Goal: Check status: Check status

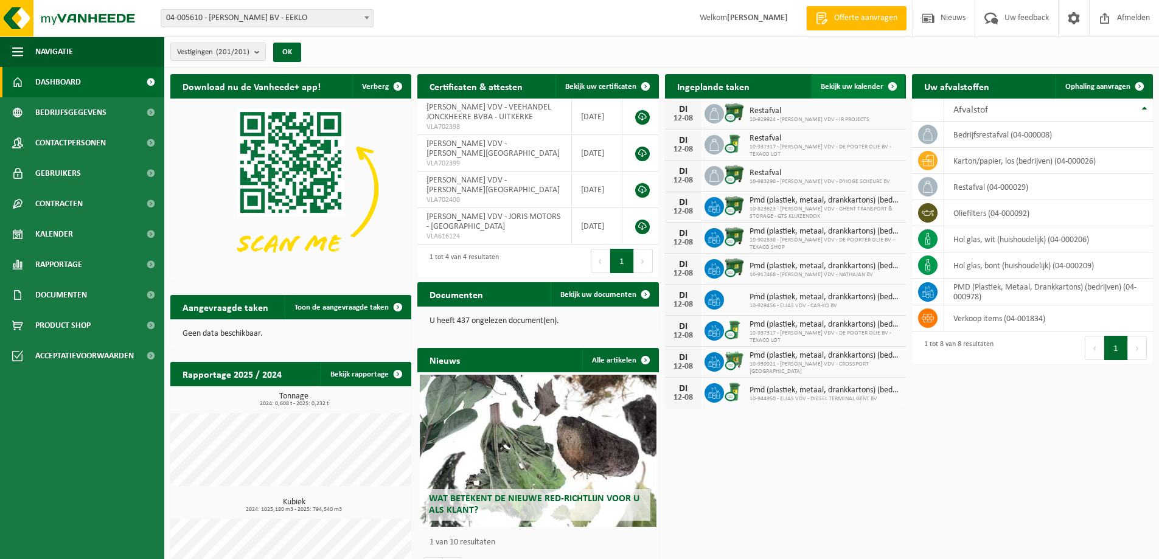
click at [863, 85] on span "Bekijk uw kalender" at bounding box center [852, 87] width 63 height 8
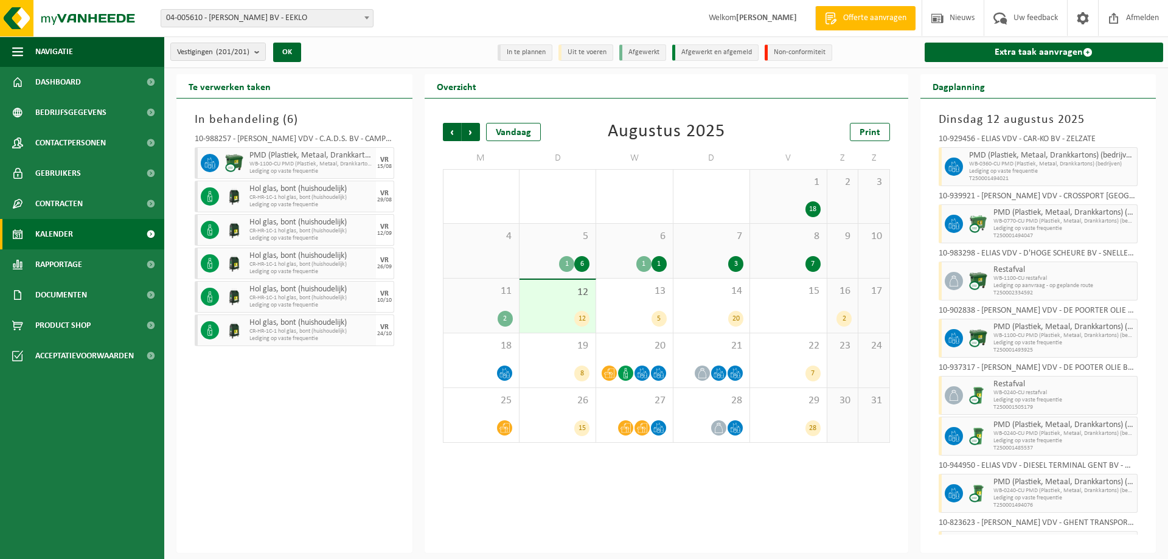
click at [790, 253] on div "8 7" at bounding box center [788, 251] width 76 height 54
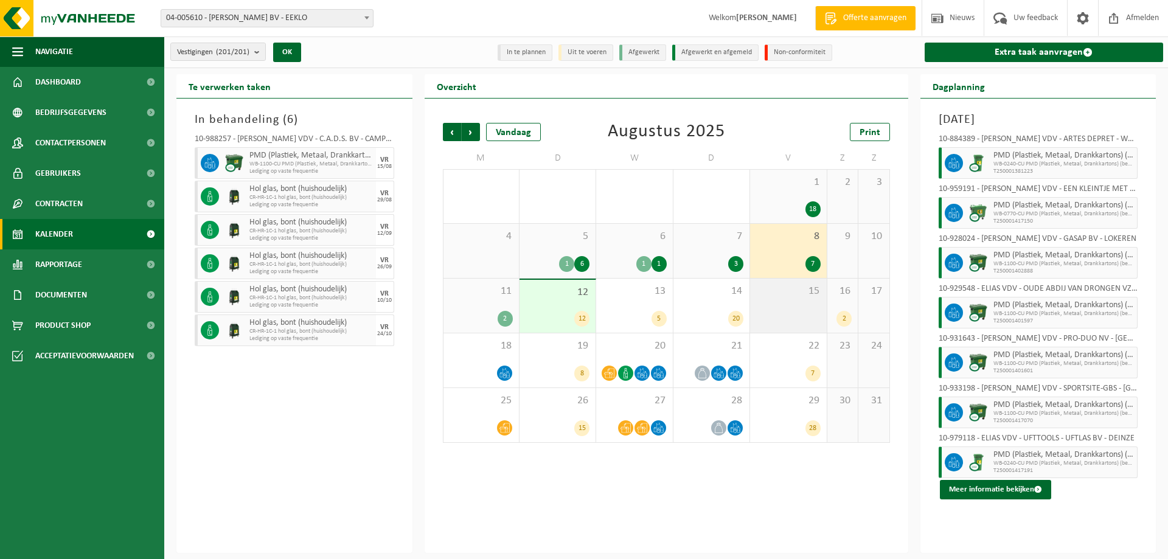
click at [795, 304] on div "15" at bounding box center [788, 306] width 76 height 54
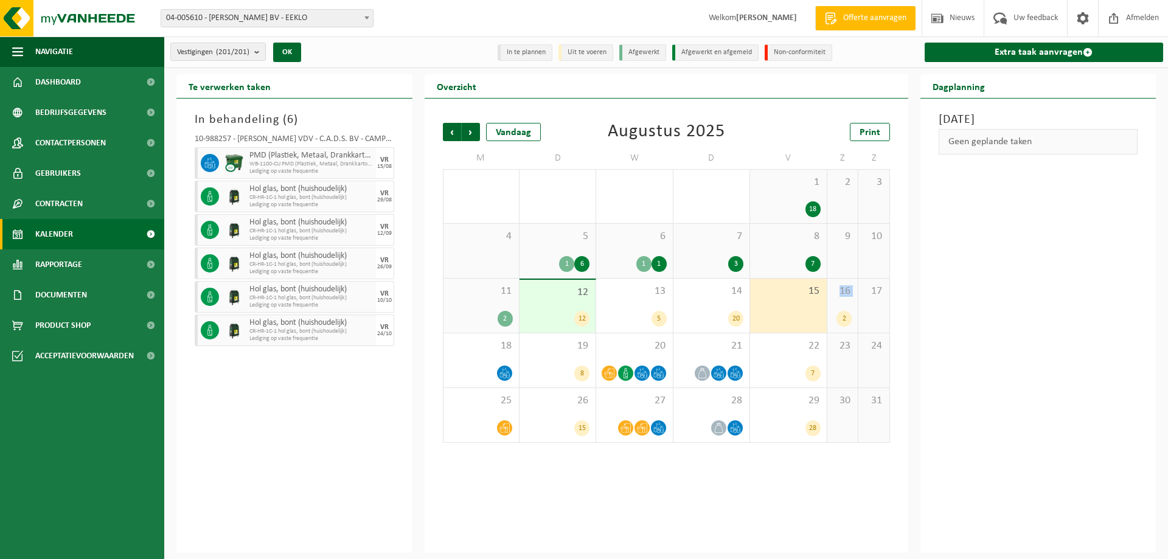
click at [835, 304] on div "16 2" at bounding box center [843, 306] width 30 height 54
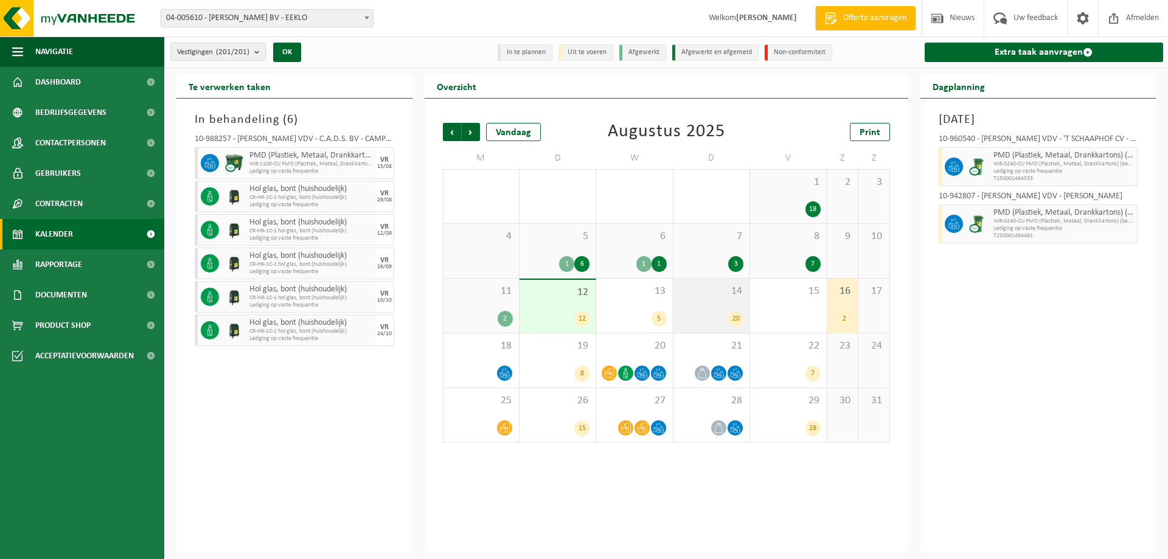
click at [706, 298] on div "14 20" at bounding box center [712, 306] width 76 height 54
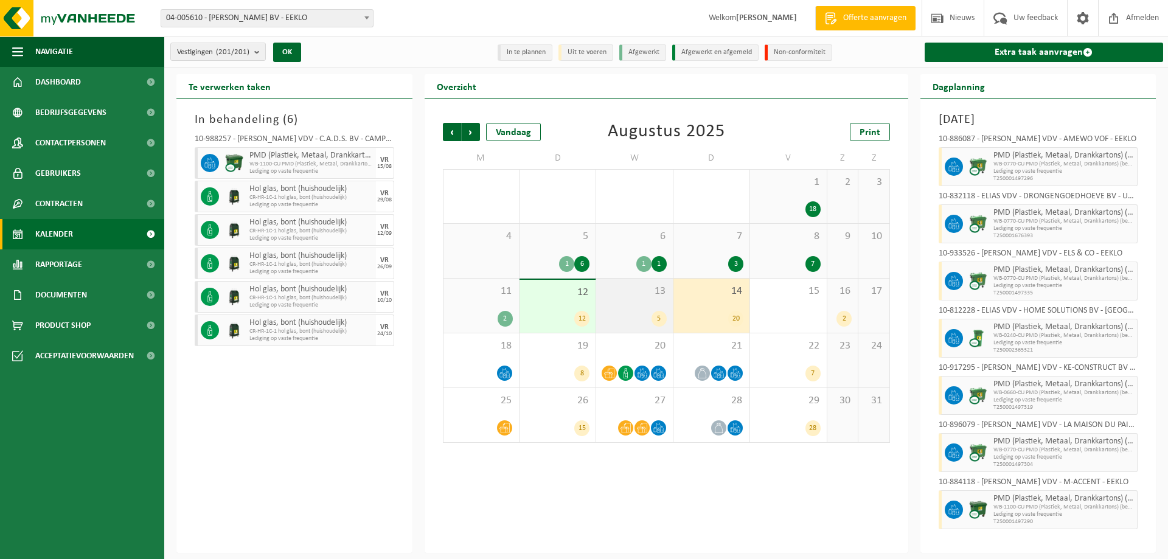
click at [625, 293] on span "13" at bounding box center [634, 291] width 64 height 13
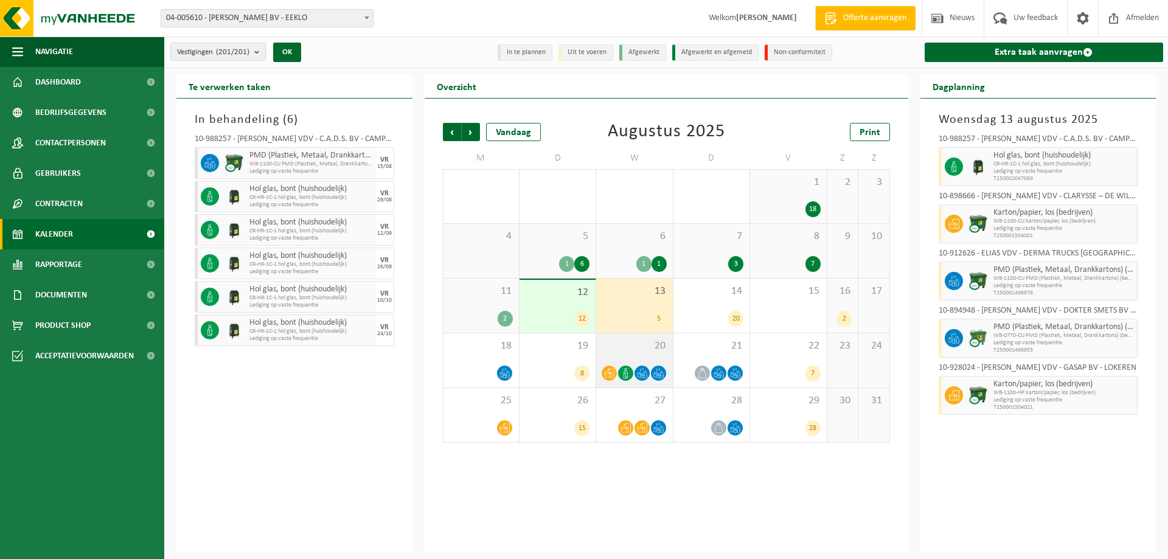
click at [616, 344] on span "20" at bounding box center [634, 346] width 64 height 13
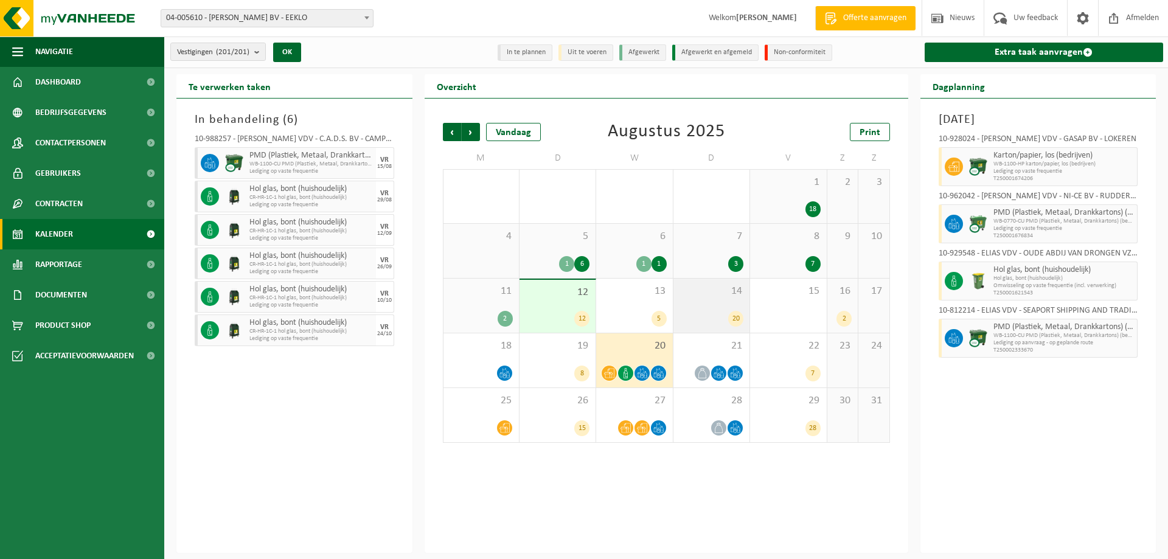
click at [688, 309] on div "14 20" at bounding box center [712, 306] width 76 height 54
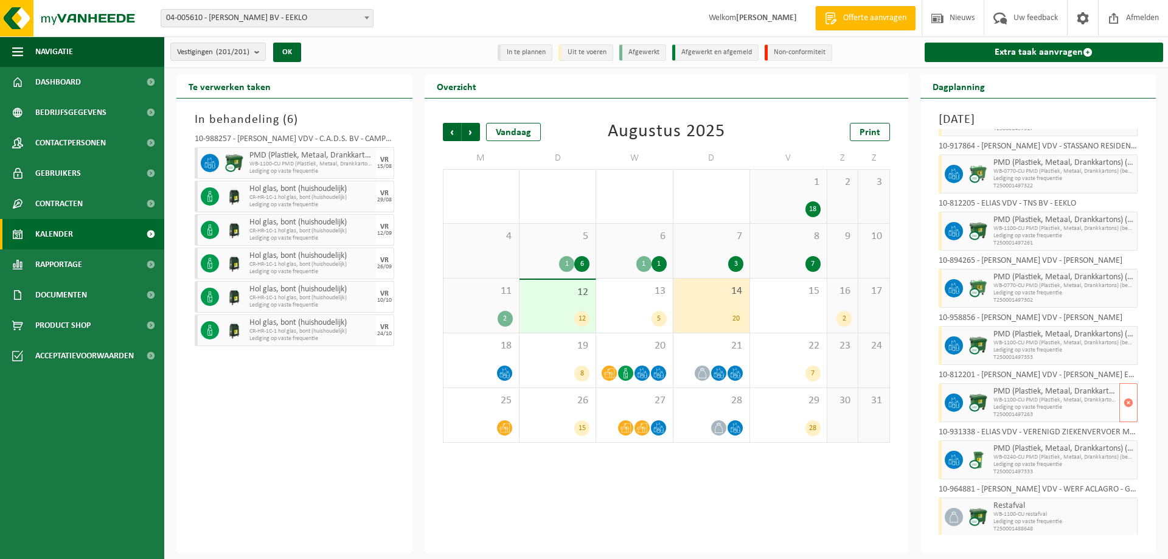
scroll to position [740, 0]
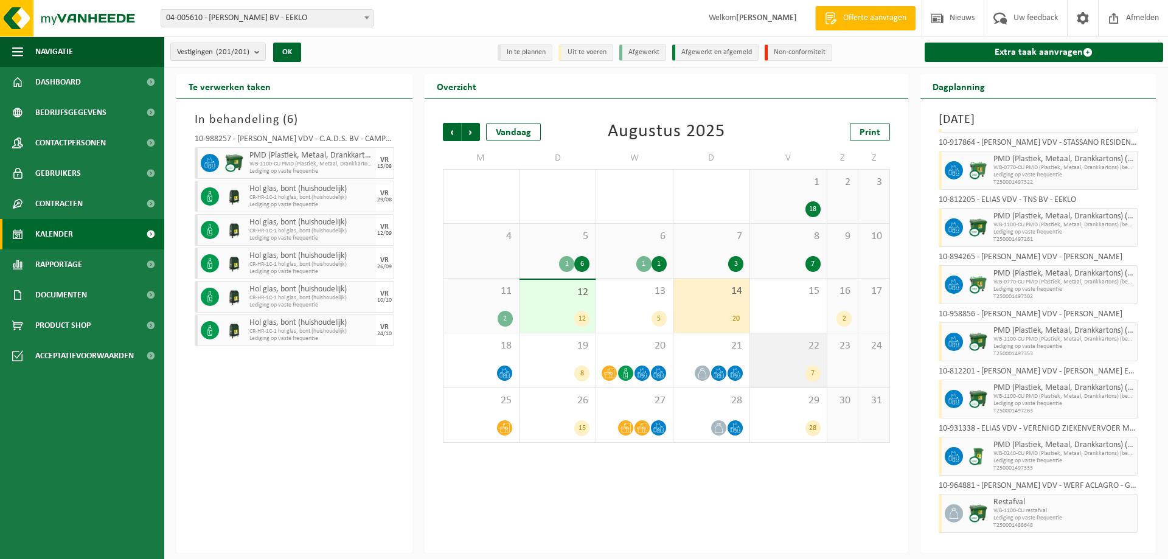
click at [814, 346] on span "22" at bounding box center [788, 346] width 64 height 13
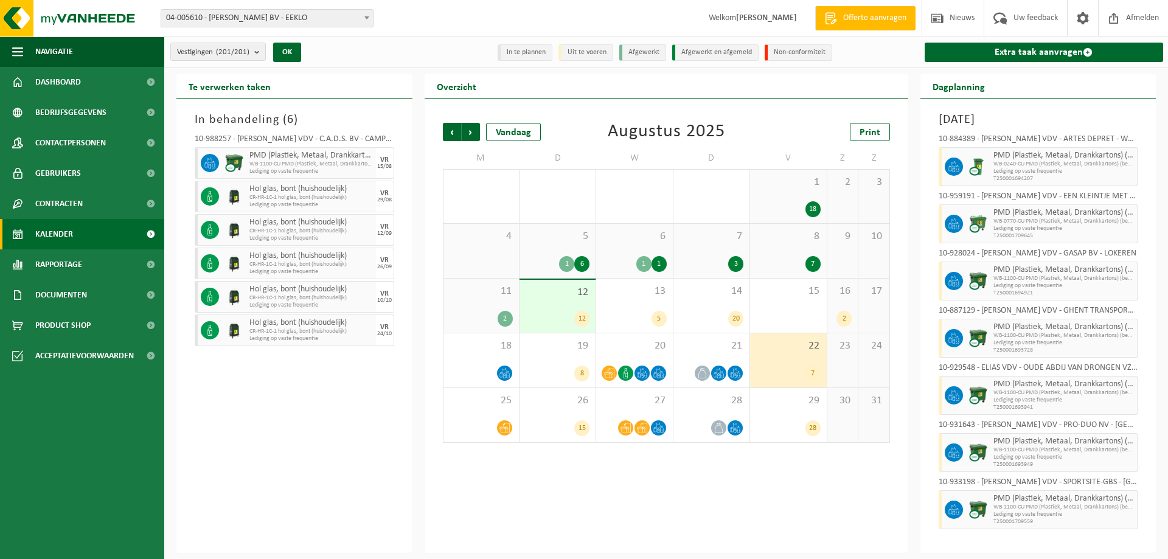
click at [844, 304] on div "16 2" at bounding box center [843, 306] width 30 height 54
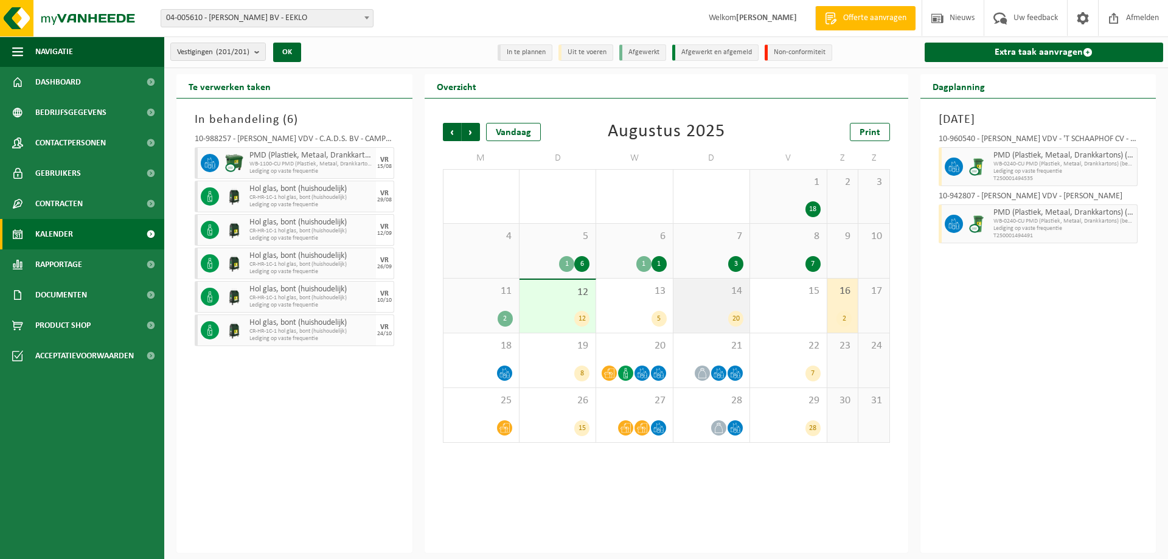
click at [737, 305] on div "14 20" at bounding box center [712, 306] width 76 height 54
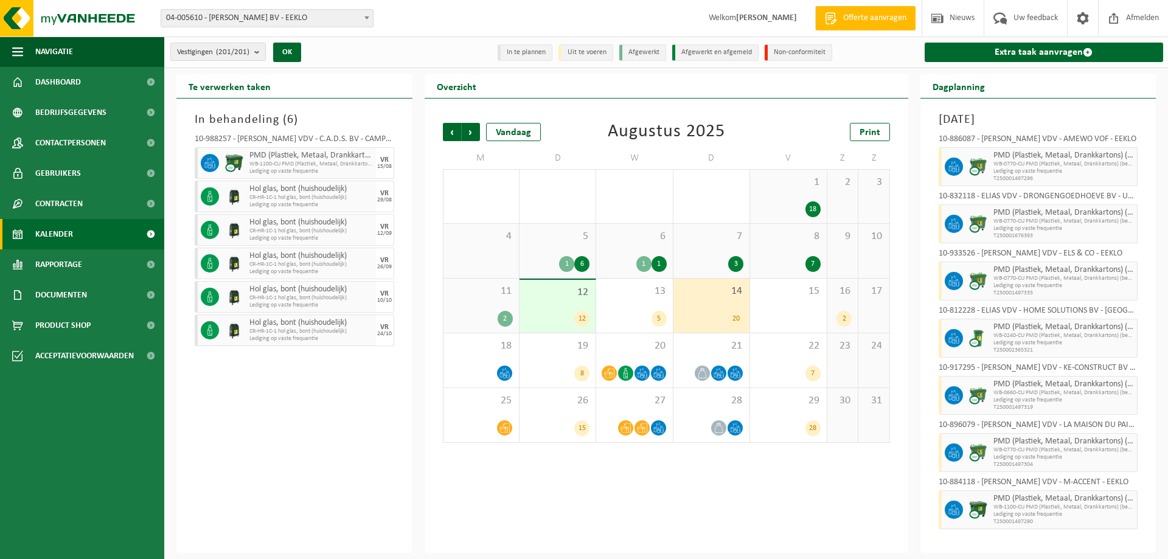
click at [842, 315] on div "2" at bounding box center [844, 319] width 15 height 16
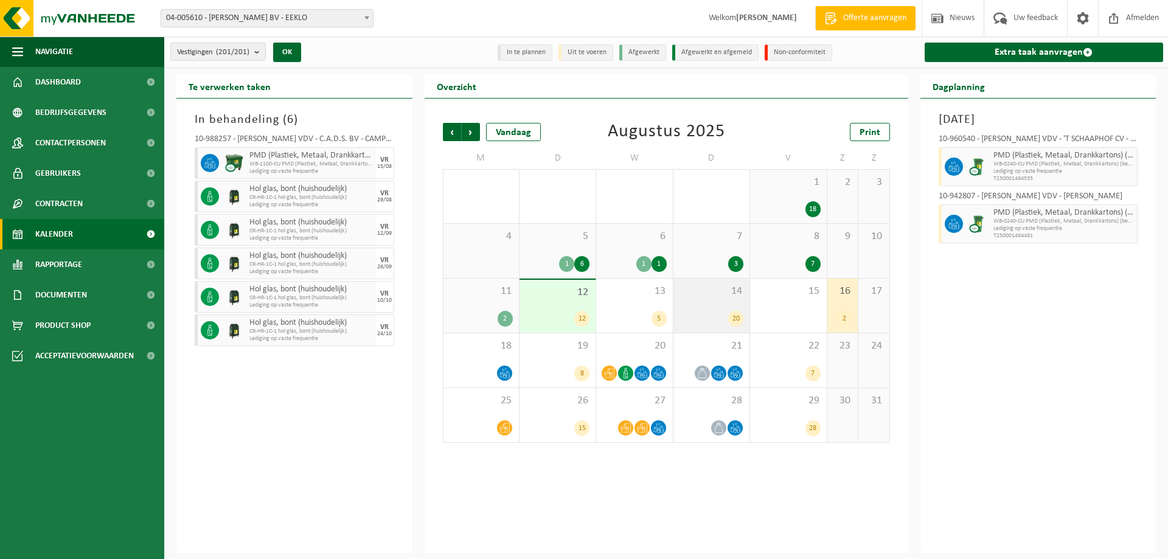
click at [711, 298] on div "14 20" at bounding box center [712, 306] width 76 height 54
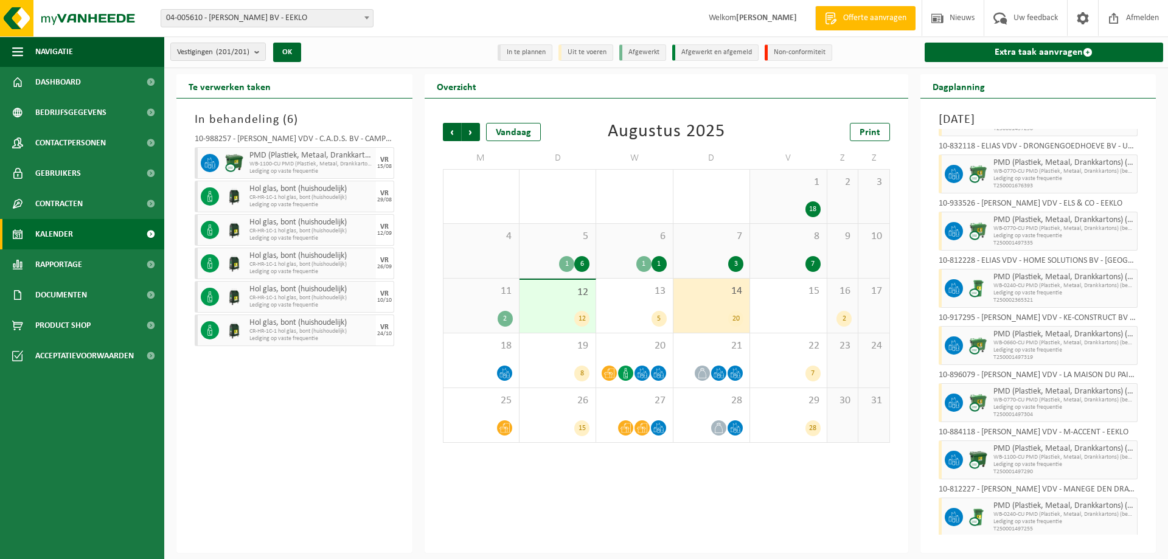
scroll to position [0, 0]
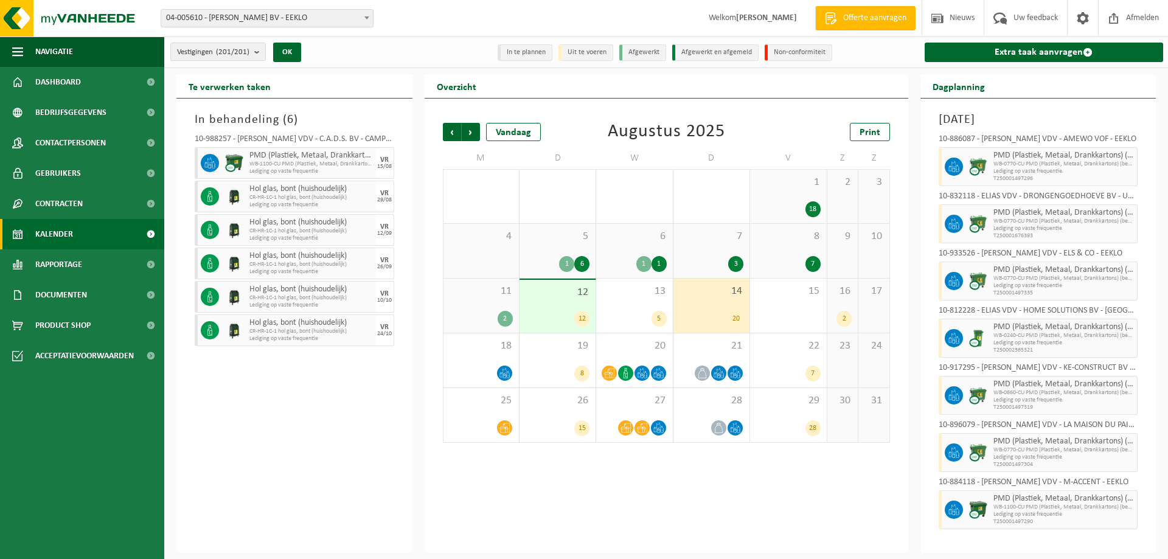
click at [1131, 133] on div "10-886087 - ELIAS VDV - AMEWO VOF - EEKLO PMD (Plastiek, Metaal, Drankkartons) …" at bounding box center [1039, 332] width 212 height 406
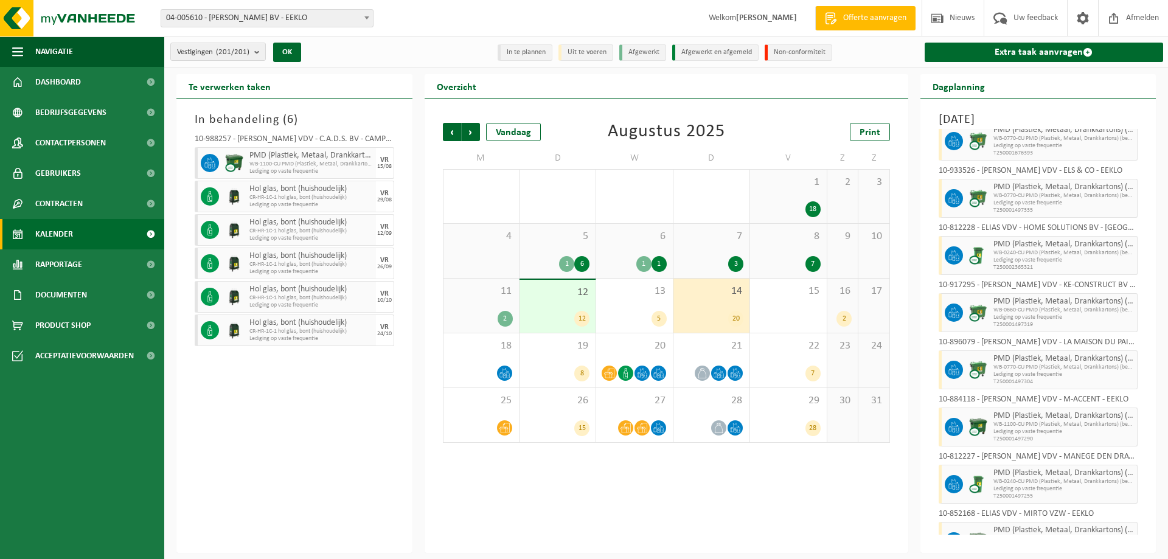
scroll to position [58, 0]
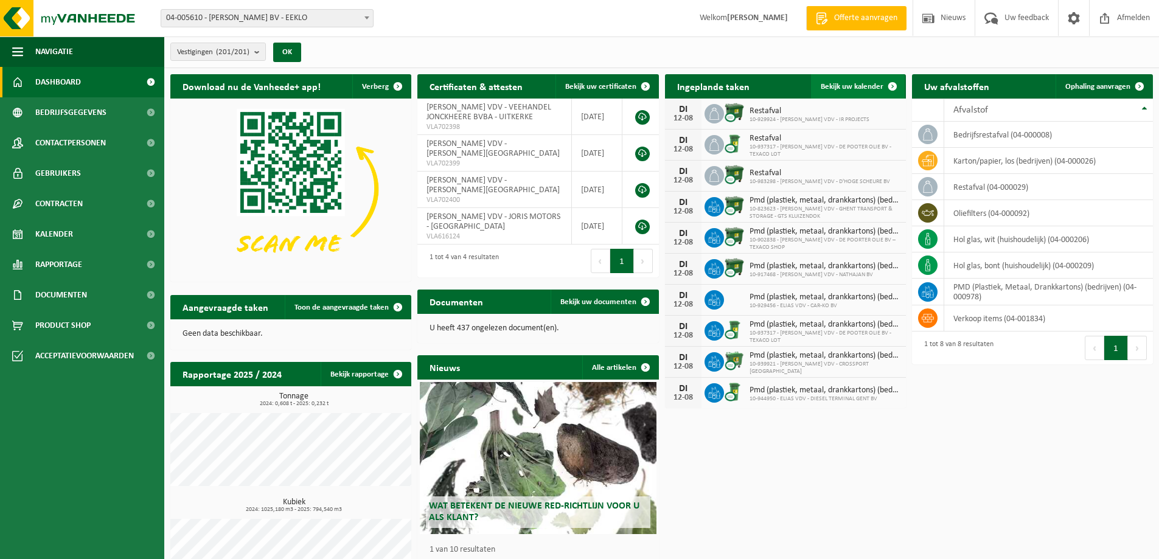
click at [841, 86] on span "Bekijk uw kalender" at bounding box center [852, 87] width 63 height 8
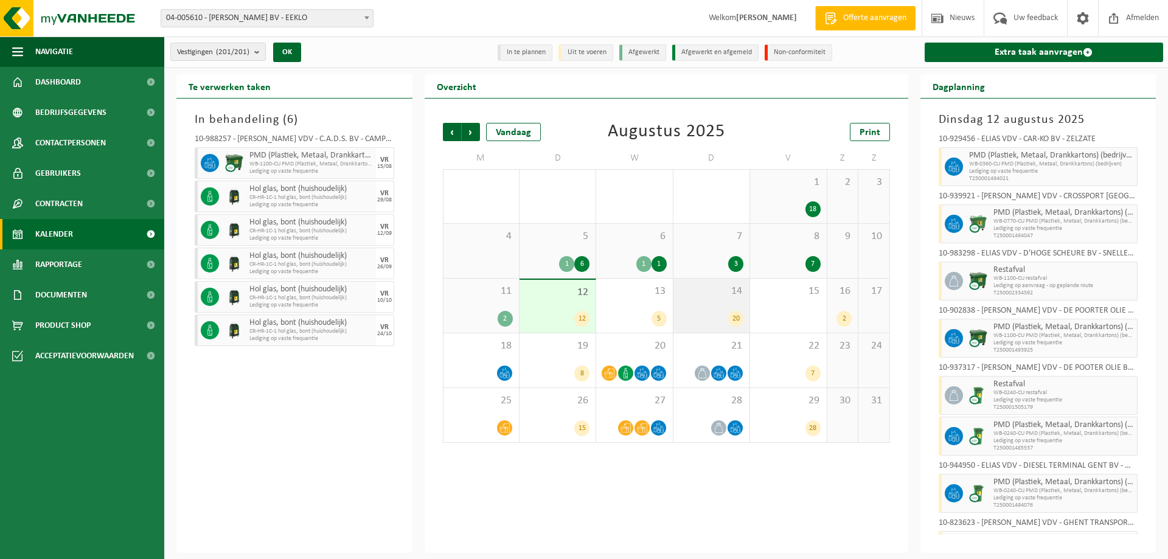
click at [714, 306] on div "14 20" at bounding box center [712, 306] width 76 height 54
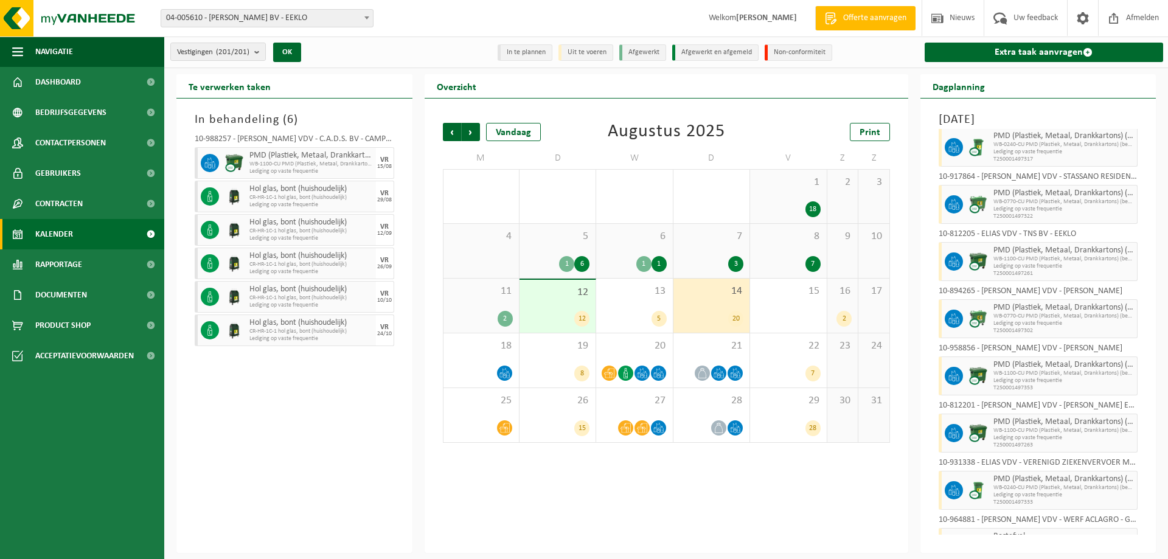
scroll to position [740, 0]
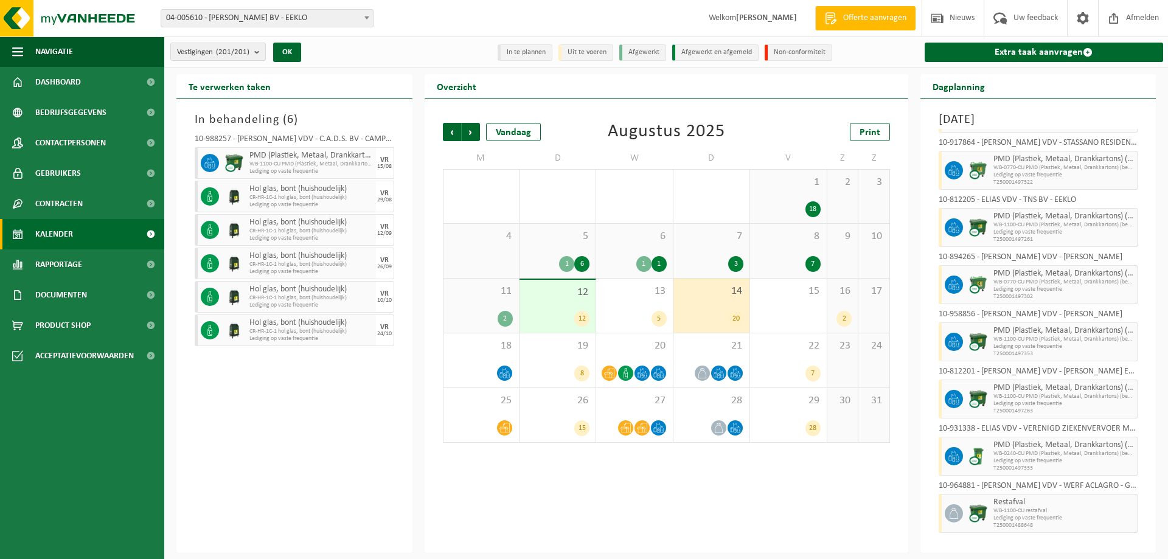
click at [703, 293] on span "14" at bounding box center [712, 291] width 64 height 13
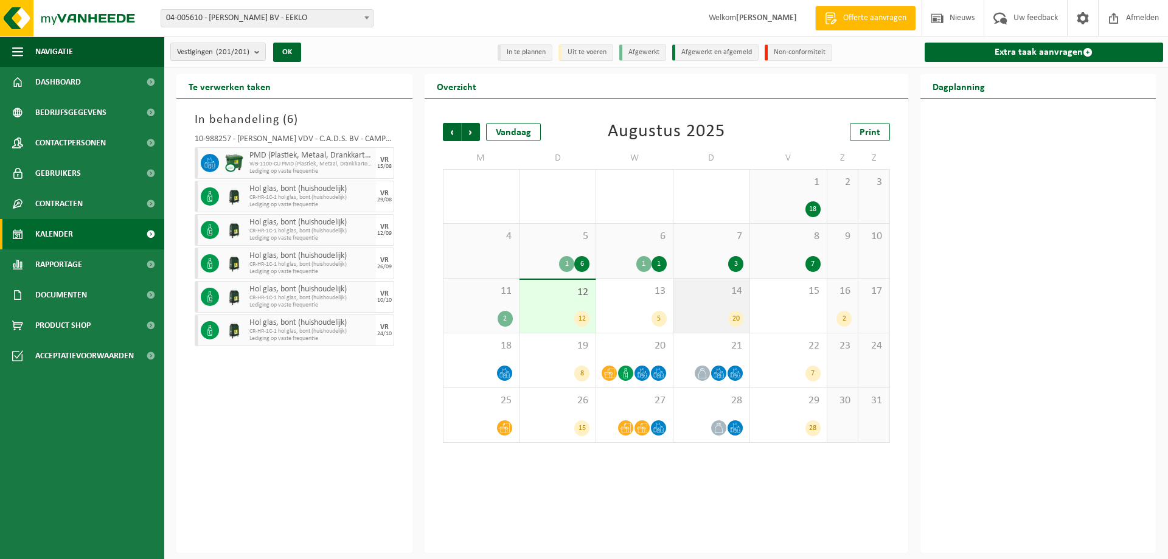
click at [717, 310] on div "14 20" at bounding box center [712, 306] width 76 height 54
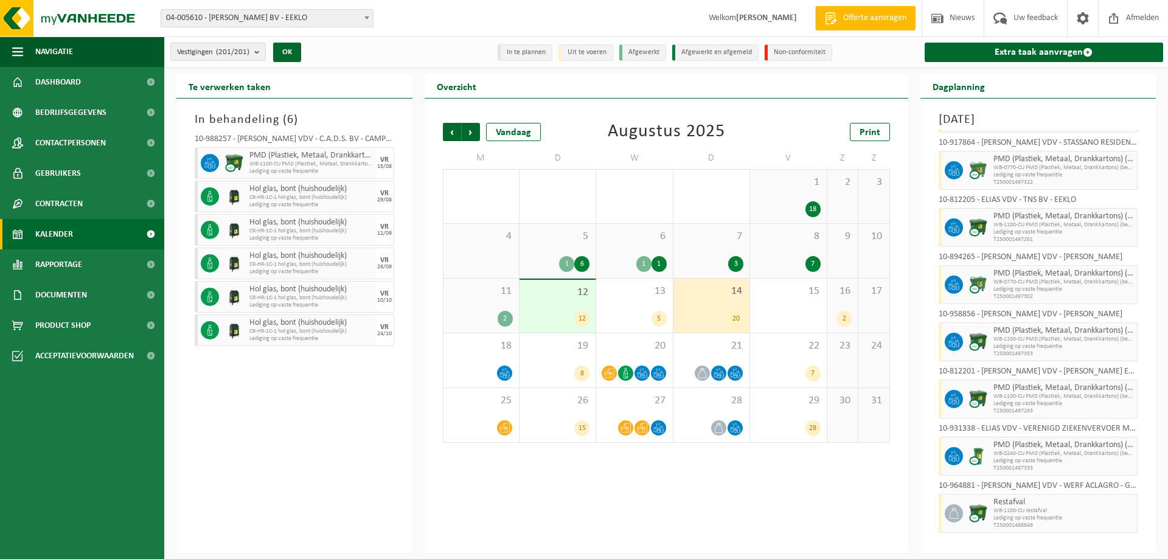
click at [697, 285] on span "14" at bounding box center [712, 291] width 64 height 13
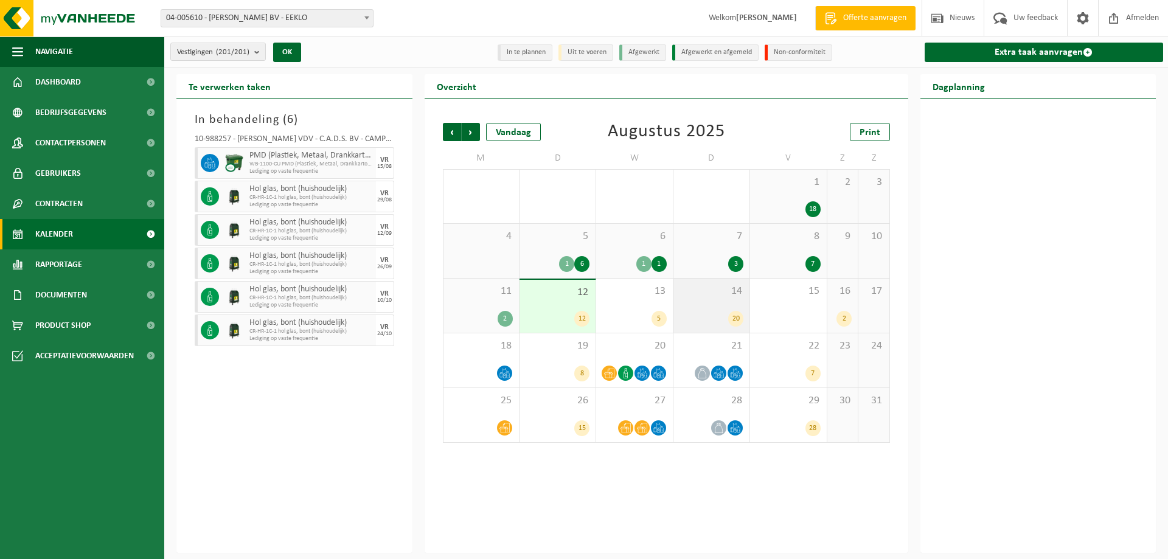
click at [699, 305] on div "14 20" at bounding box center [712, 306] width 76 height 54
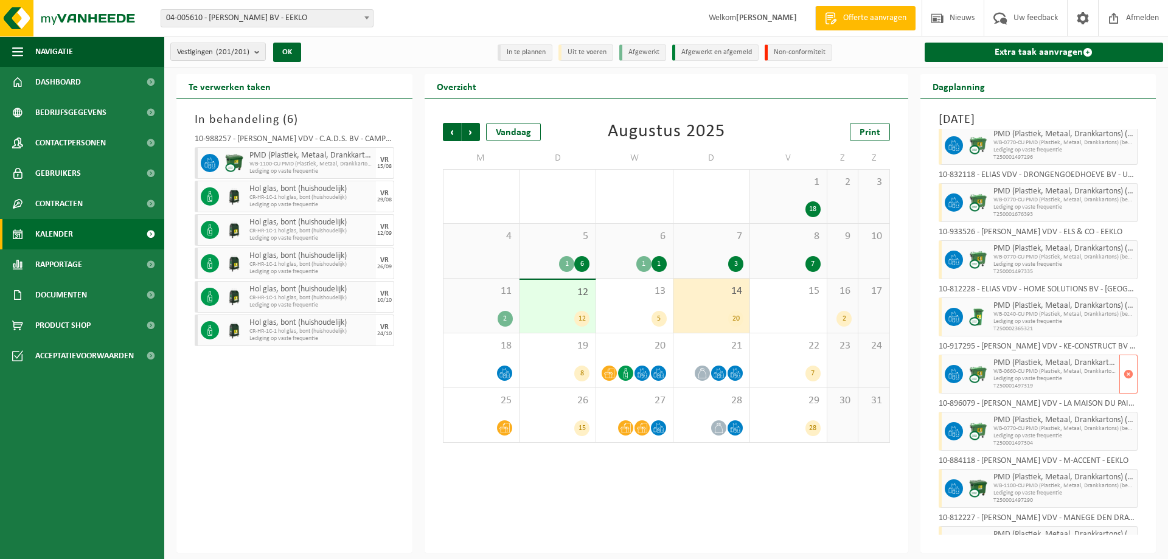
scroll to position [0, 0]
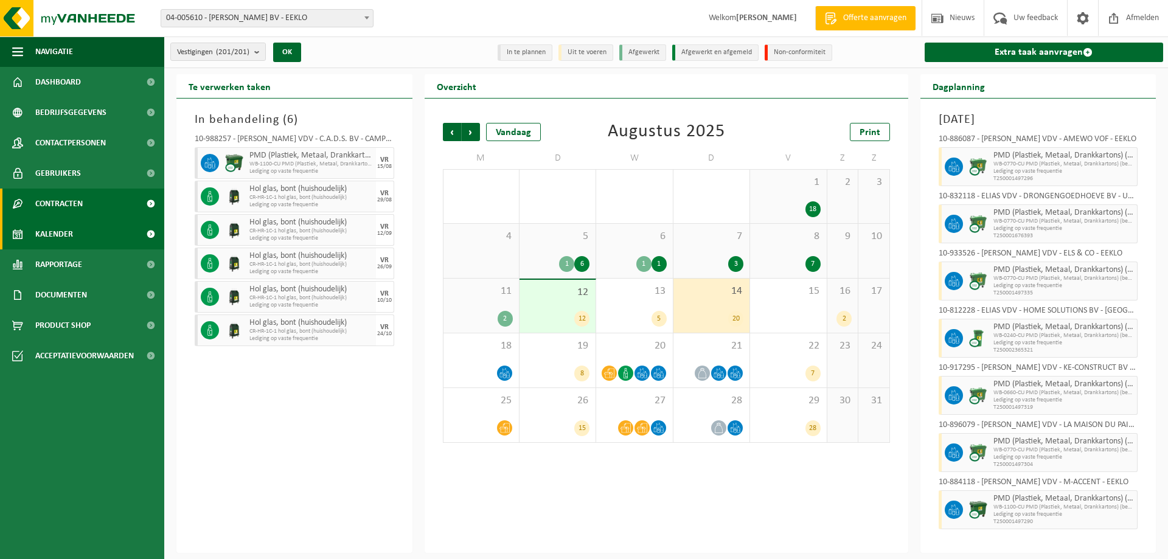
click at [83, 201] on span "Contracten" at bounding box center [58, 204] width 47 height 30
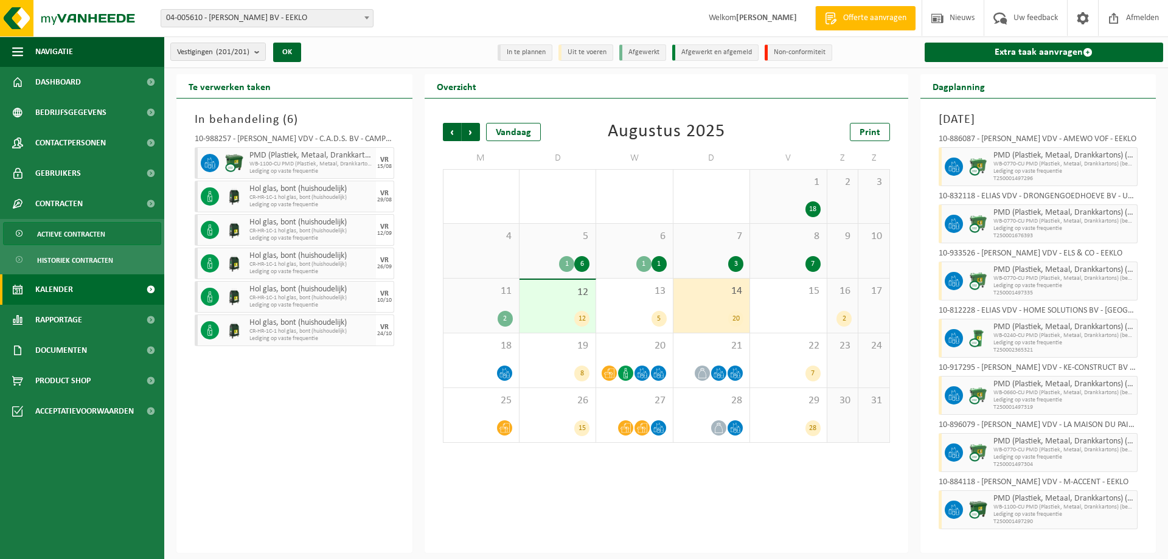
click at [79, 235] on span "Actieve contracten" at bounding box center [71, 234] width 68 height 23
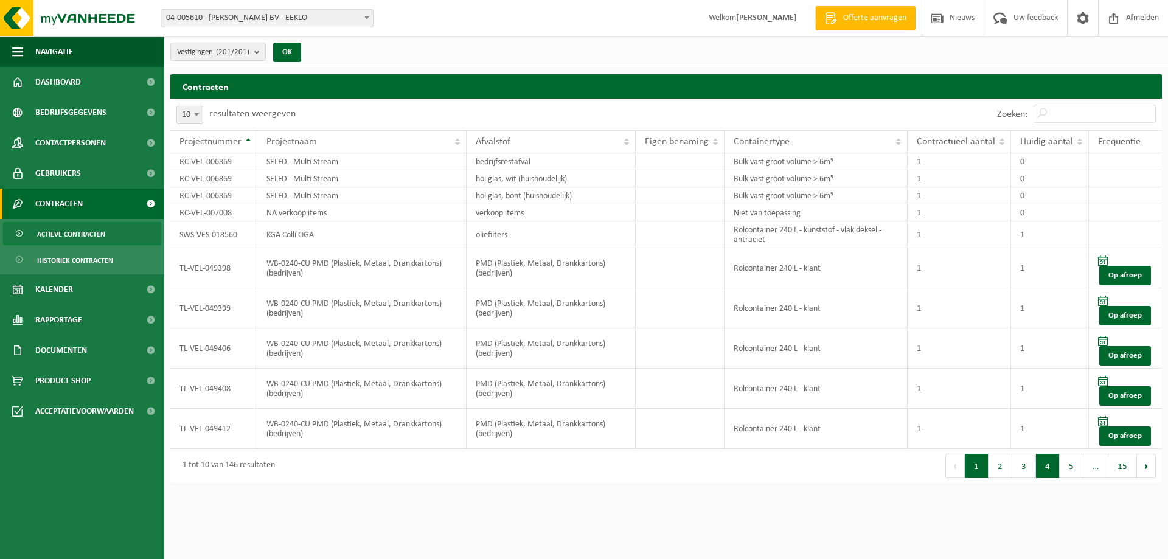
click at [1053, 467] on button "4" at bounding box center [1048, 466] width 24 height 24
